Goal: Transaction & Acquisition: Download file/media

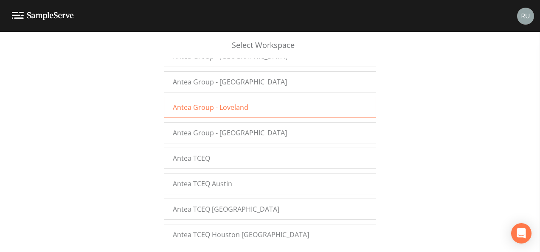
scroll to position [977, 0]
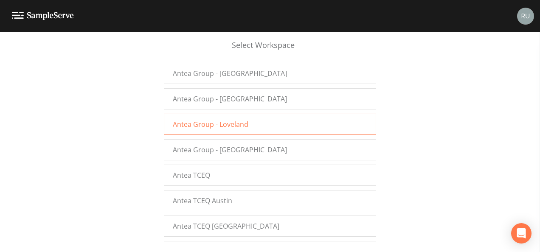
click at [237, 119] on span "Antea Group - Loveland" at bounding box center [211, 124] width 76 height 10
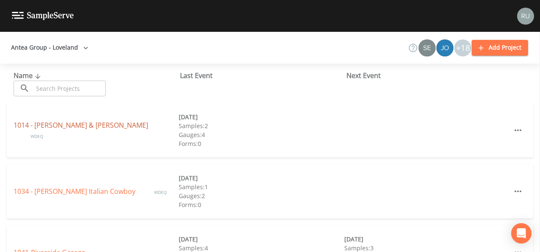
click at [53, 130] on link "1014 - [PERSON_NAME] & [PERSON_NAME]" at bounding box center [81, 125] width 135 height 9
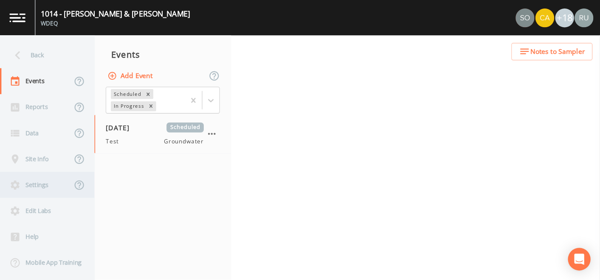
scroll to position [4, 0]
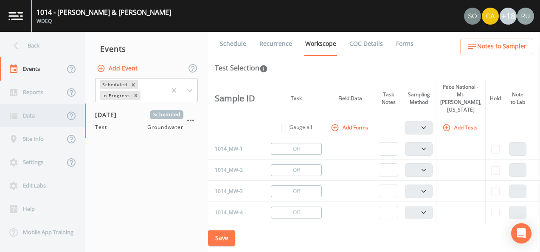
click at [31, 115] on div "Data" at bounding box center [32, 115] width 65 height 23
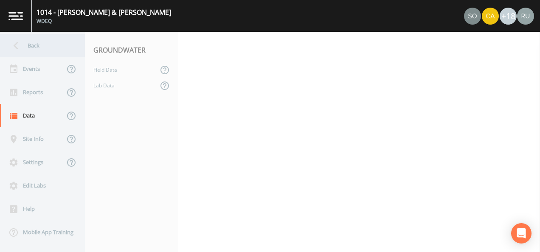
click at [25, 48] on div "Back" at bounding box center [38, 45] width 76 height 23
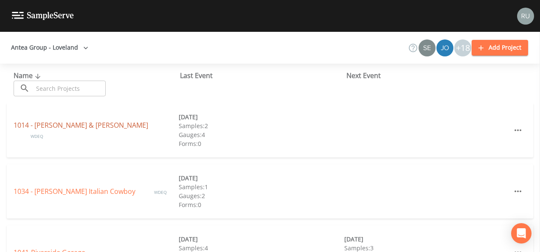
click at [49, 128] on link "1014 - [PERSON_NAME] & [PERSON_NAME]" at bounding box center [81, 125] width 135 height 9
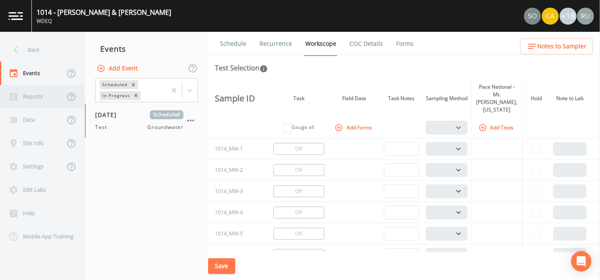
click at [30, 93] on div "Reports" at bounding box center [32, 96] width 65 height 23
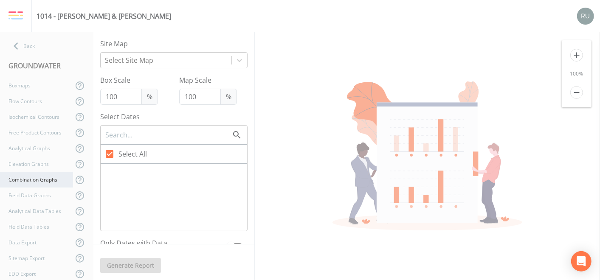
checkbox input "false"
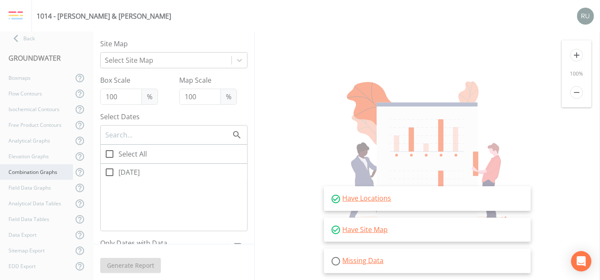
scroll to position [10, 0]
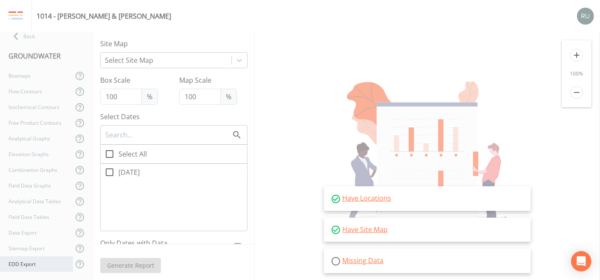
click at [34, 252] on div "EDD Export" at bounding box center [36, 265] width 73 height 16
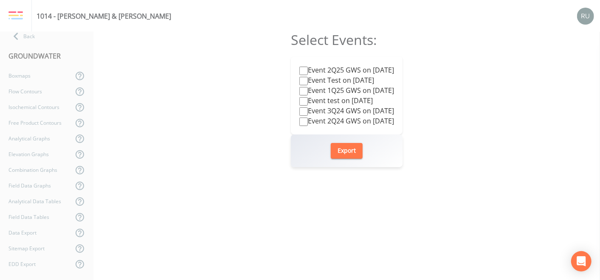
click at [299, 69] on input "Event 2Q25 GWS on [DATE]" at bounding box center [303, 71] width 8 height 8
click at [346, 151] on button "Export" at bounding box center [347, 151] width 32 height 16
click at [251, 110] on div "Select Events: Event 2Q25 GWS on [DATE] Event Test on [DATE] Event 1Q25 GWS on …" at bounding box center [346, 156] width 507 height 248
click at [299, 68] on input "Event 2Q25 GWS on [DATE]" at bounding box center [303, 71] width 8 height 8
checkbox input "false"
